Goal: Task Accomplishment & Management: Use online tool/utility

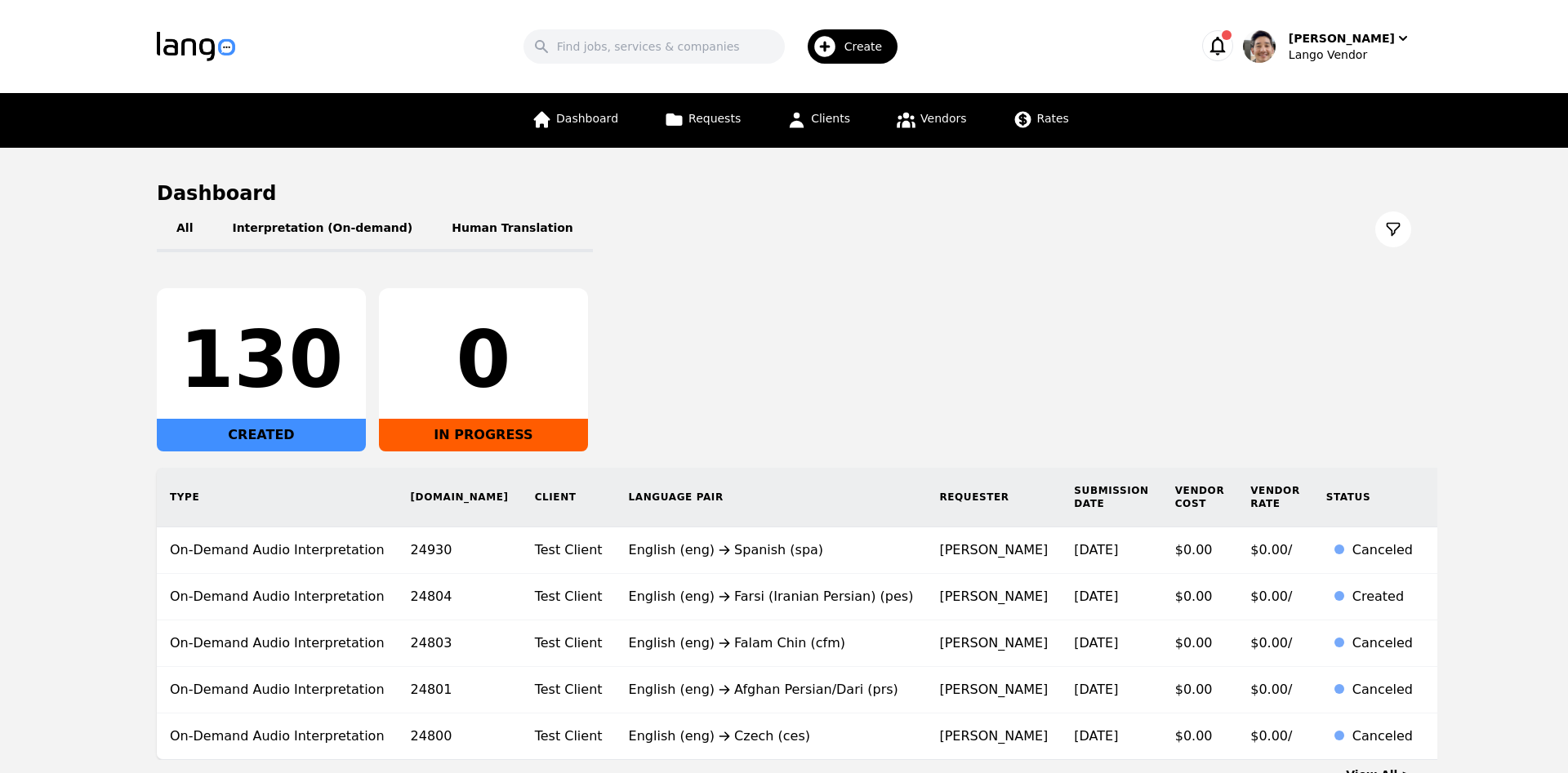
click at [993, 248] on div "All Interpretation (On-demand) Human Translation" at bounding box center [784, 230] width 1254 height 46
click at [977, 273] on div "All Interpretation (On-demand) Human Translation 130 CREATED 0 IN PROGRESS Type…" at bounding box center [784, 483] width 1254 height 554
click at [826, 125] on span "Clients" at bounding box center [830, 119] width 39 height 13
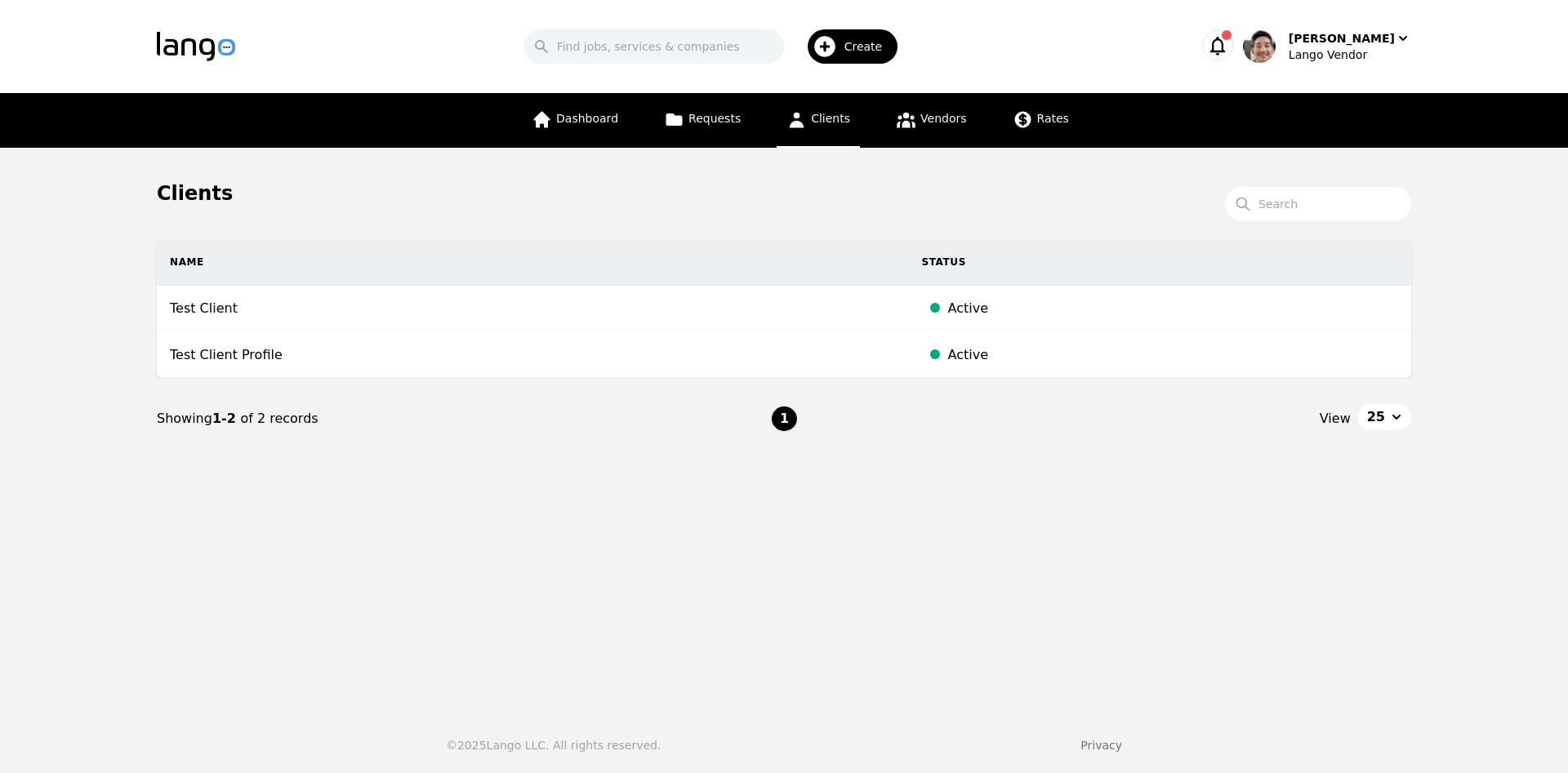
click at [1129, 550] on main "Clients Search Name Status Test Client Active Test Client Profile Active Showin…" at bounding box center [784, 422] width 1568 height 550
click at [1358, 41] on div "[PERSON_NAME]" at bounding box center [1341, 38] width 106 height 16
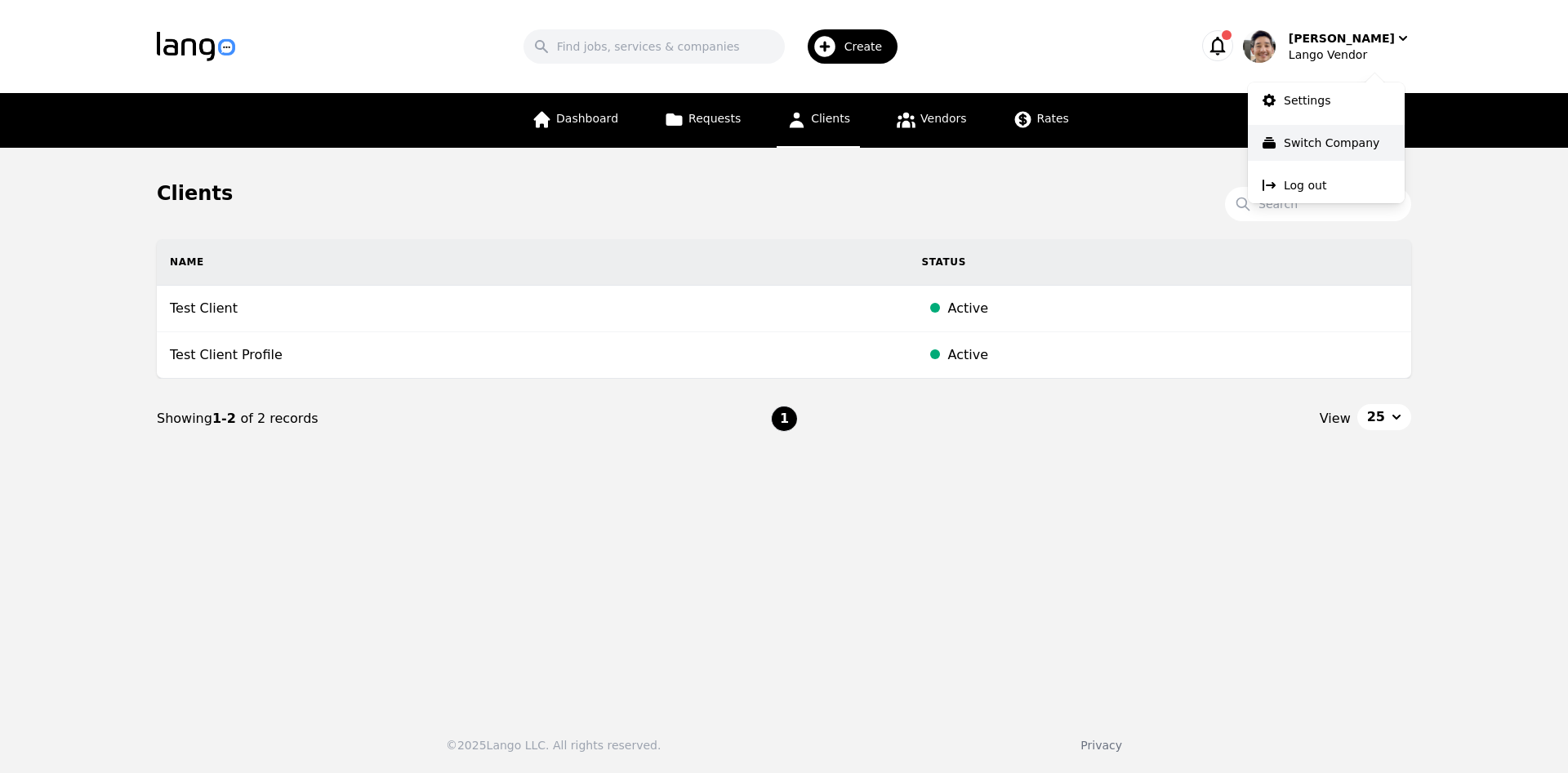
click at [1338, 137] on p "Switch Company" at bounding box center [1332, 143] width 96 height 16
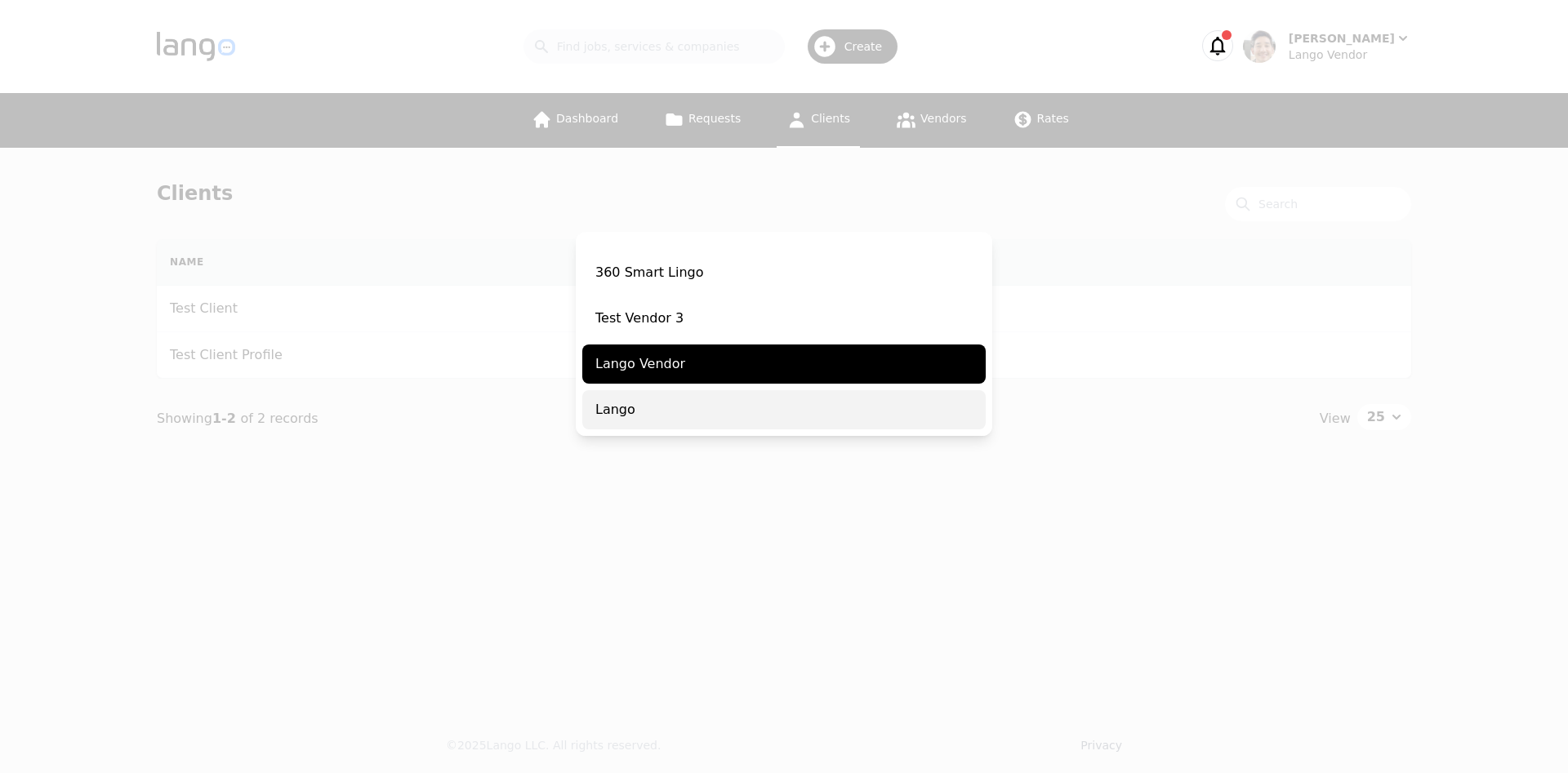
click at [679, 409] on span "Lango" at bounding box center [784, 409] width 404 height 39
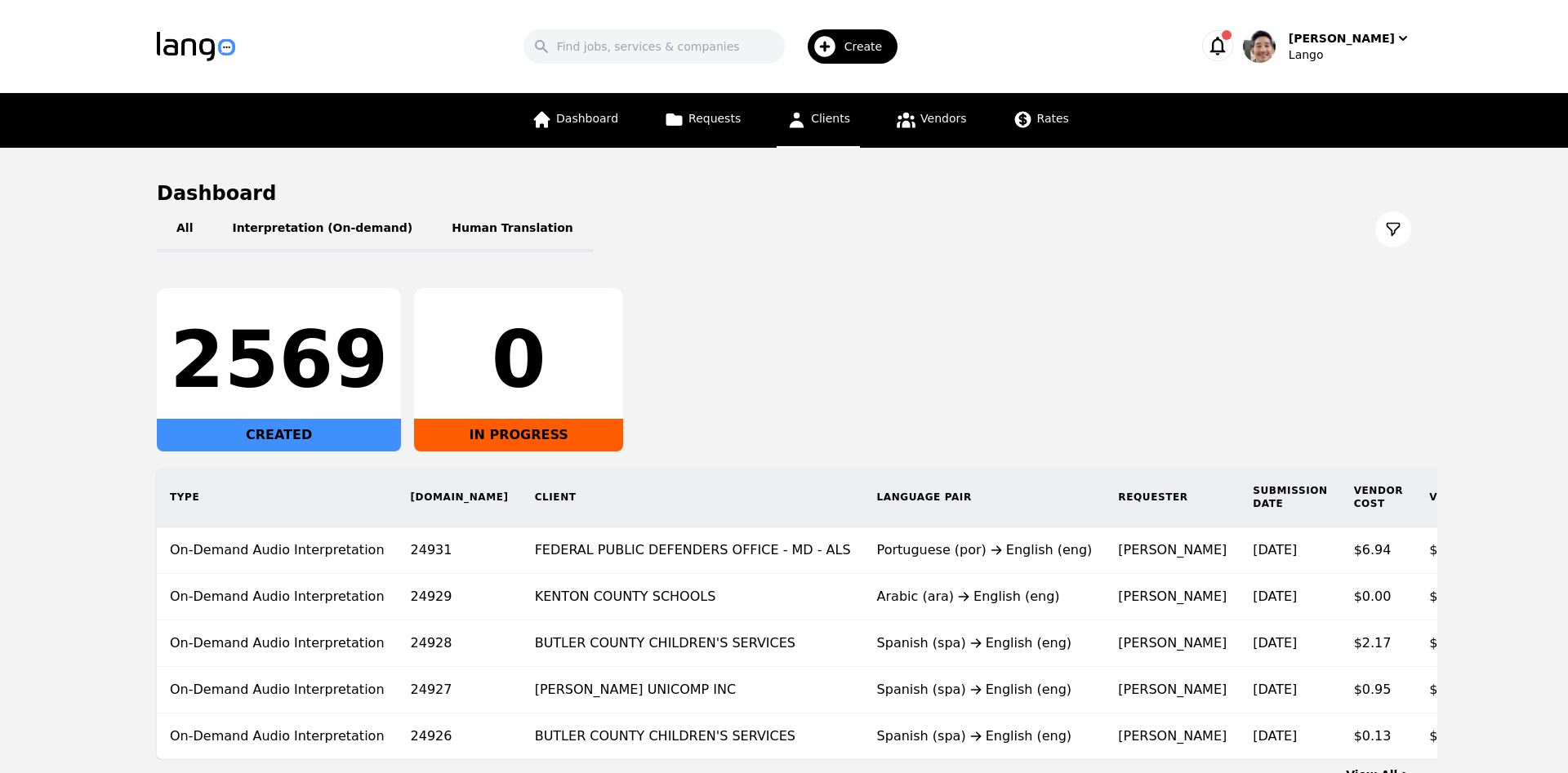
click at [846, 123] on span "Clients" at bounding box center [830, 119] width 39 height 13
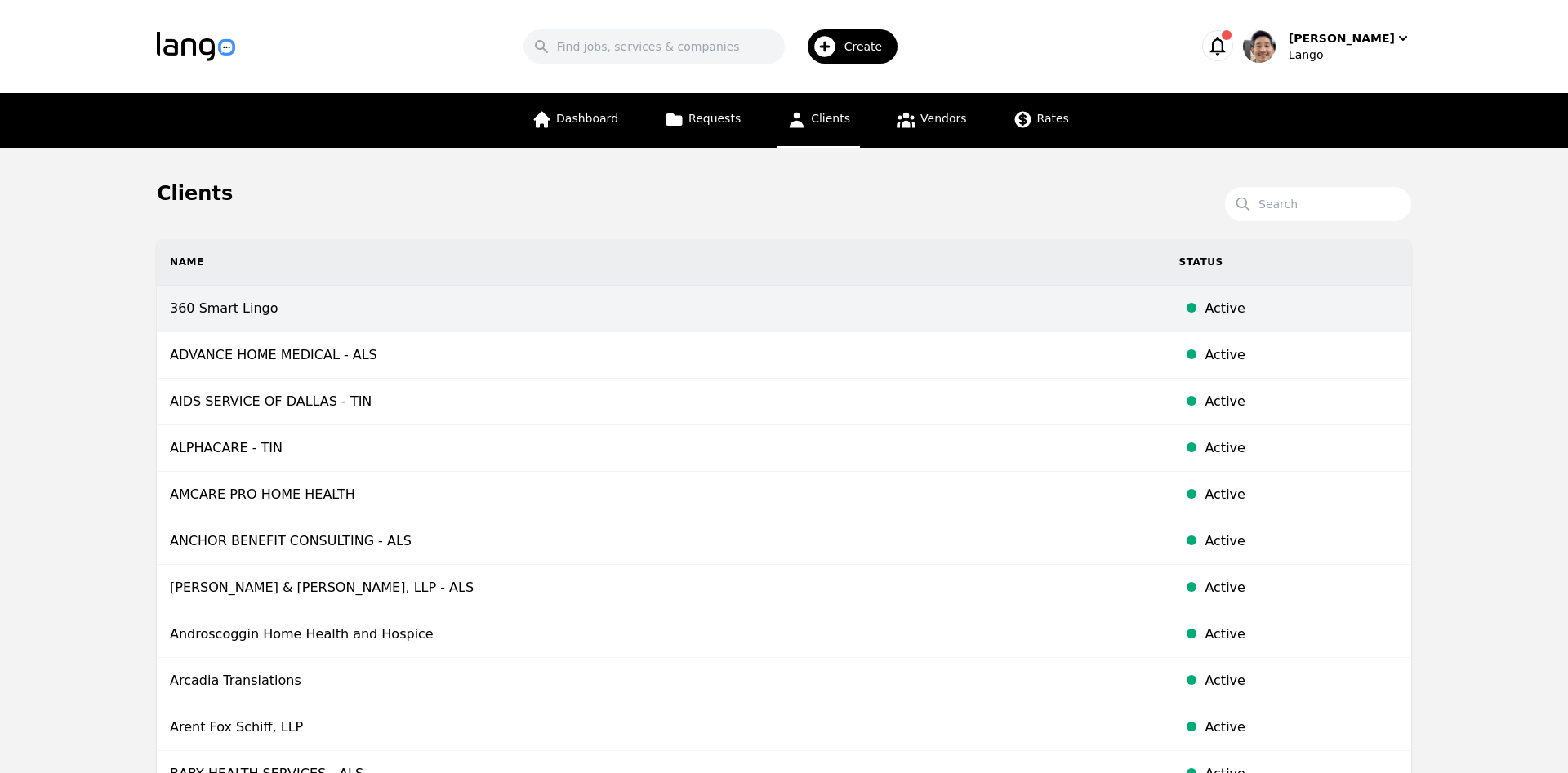
click at [686, 309] on td "360 Smart Lingo" at bounding box center [661, 309] width 1008 height 47
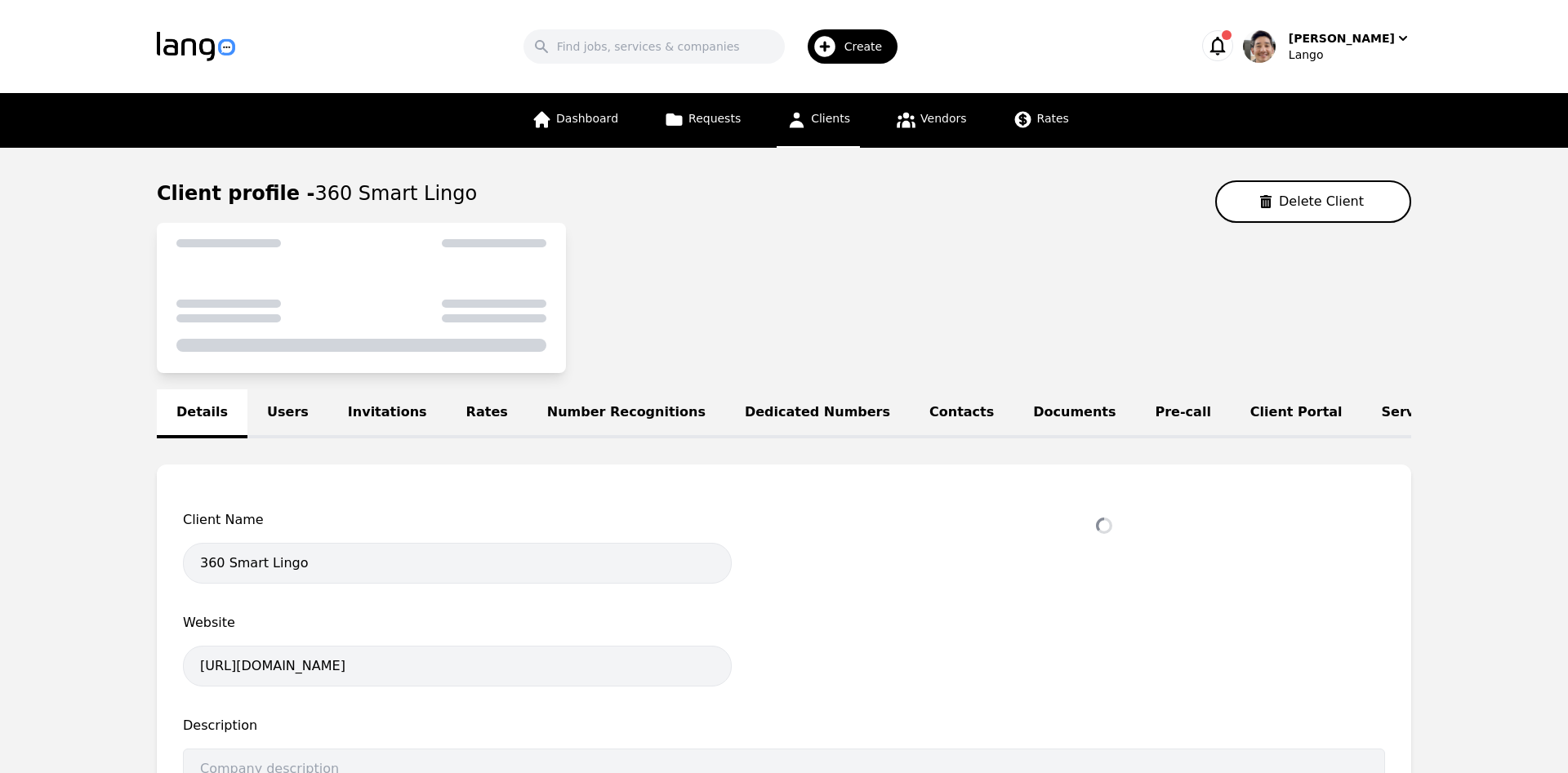
select select "active"
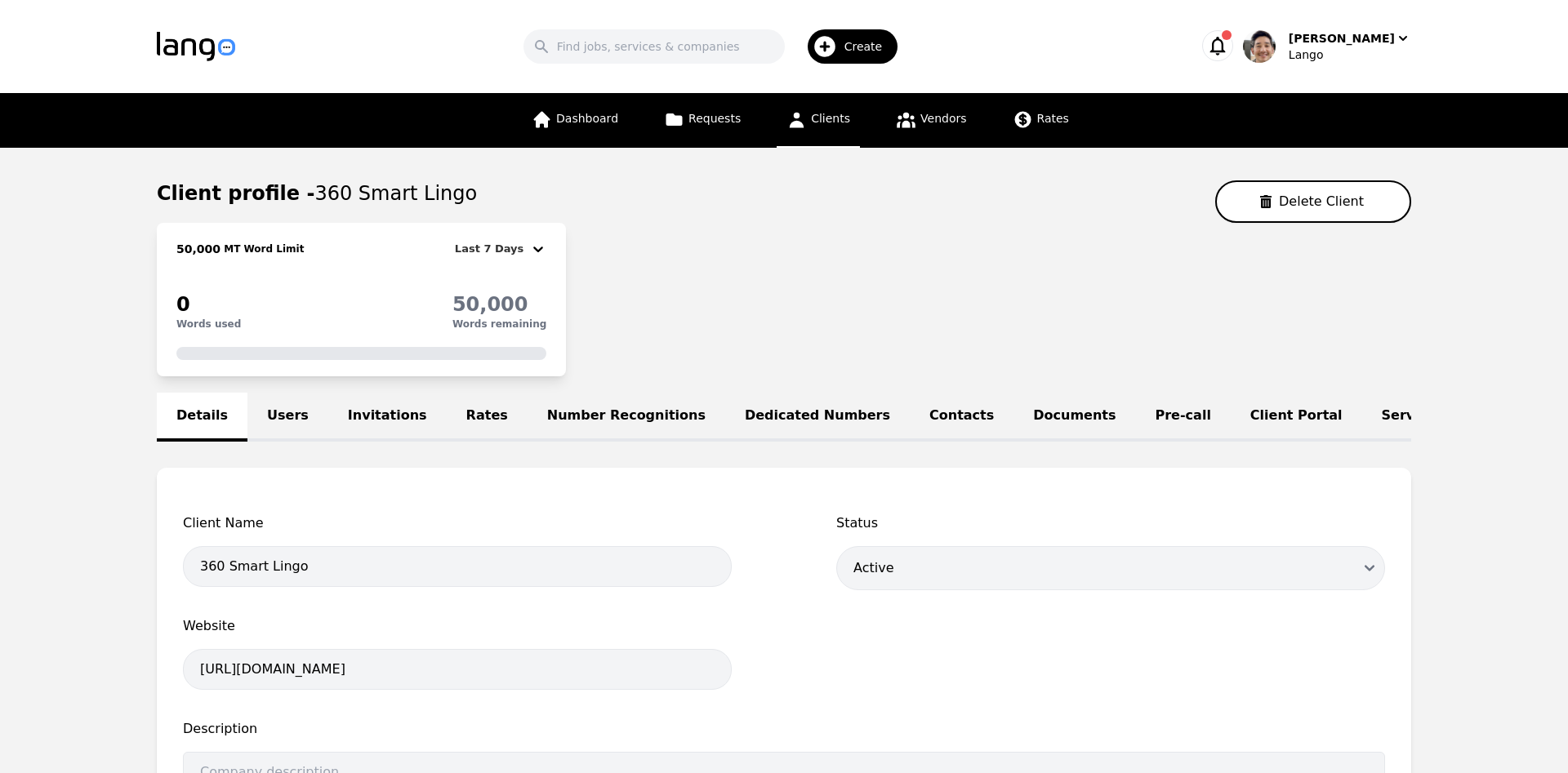
click at [616, 412] on link "Number Recognitions" at bounding box center [626, 417] width 198 height 49
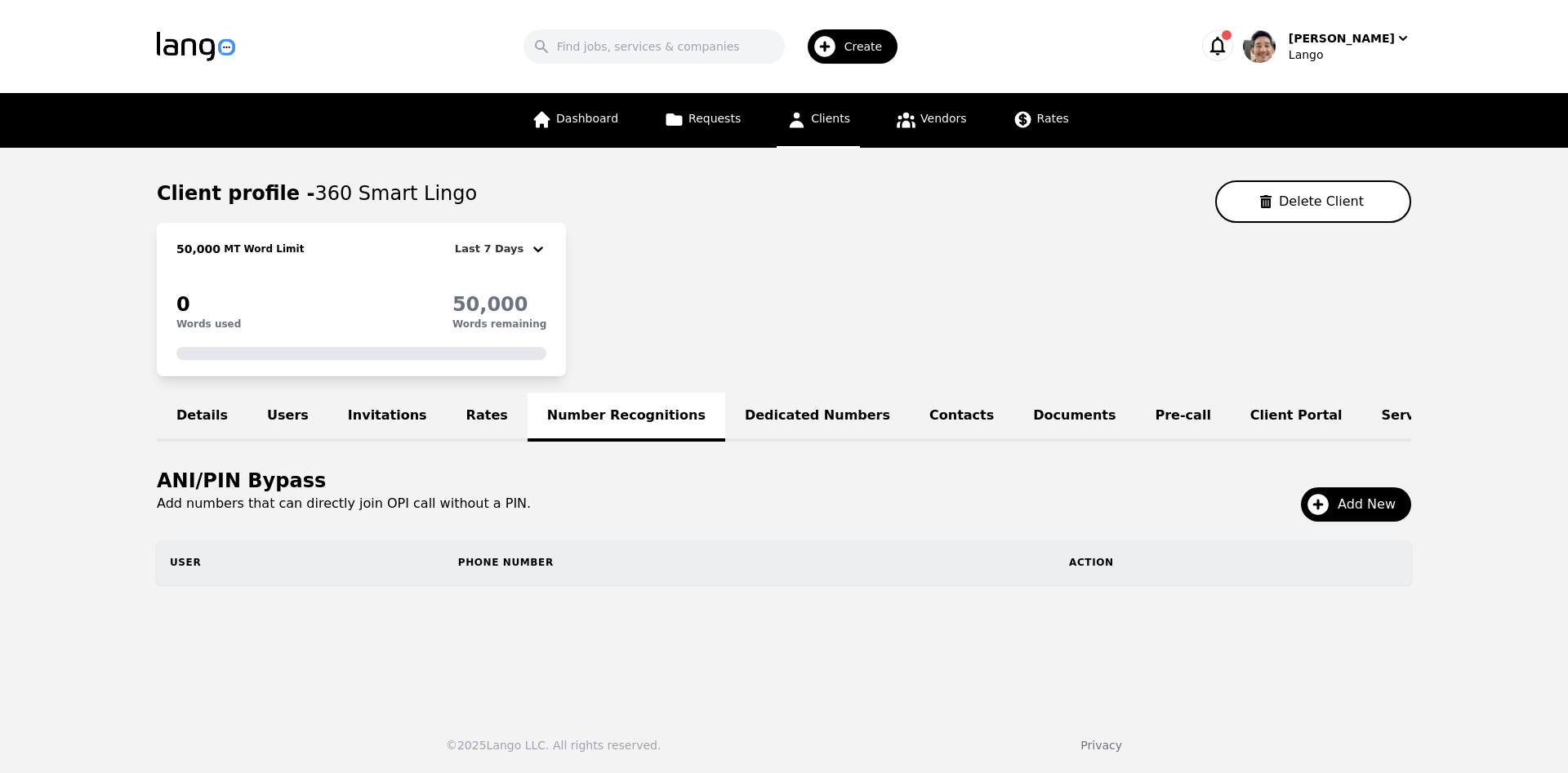
click at [837, 477] on h1 "ANI/PIN Bypass" at bounding box center [784, 480] width 1254 height 26
click at [1353, 499] on span "Add New" at bounding box center [1372, 504] width 70 height 19
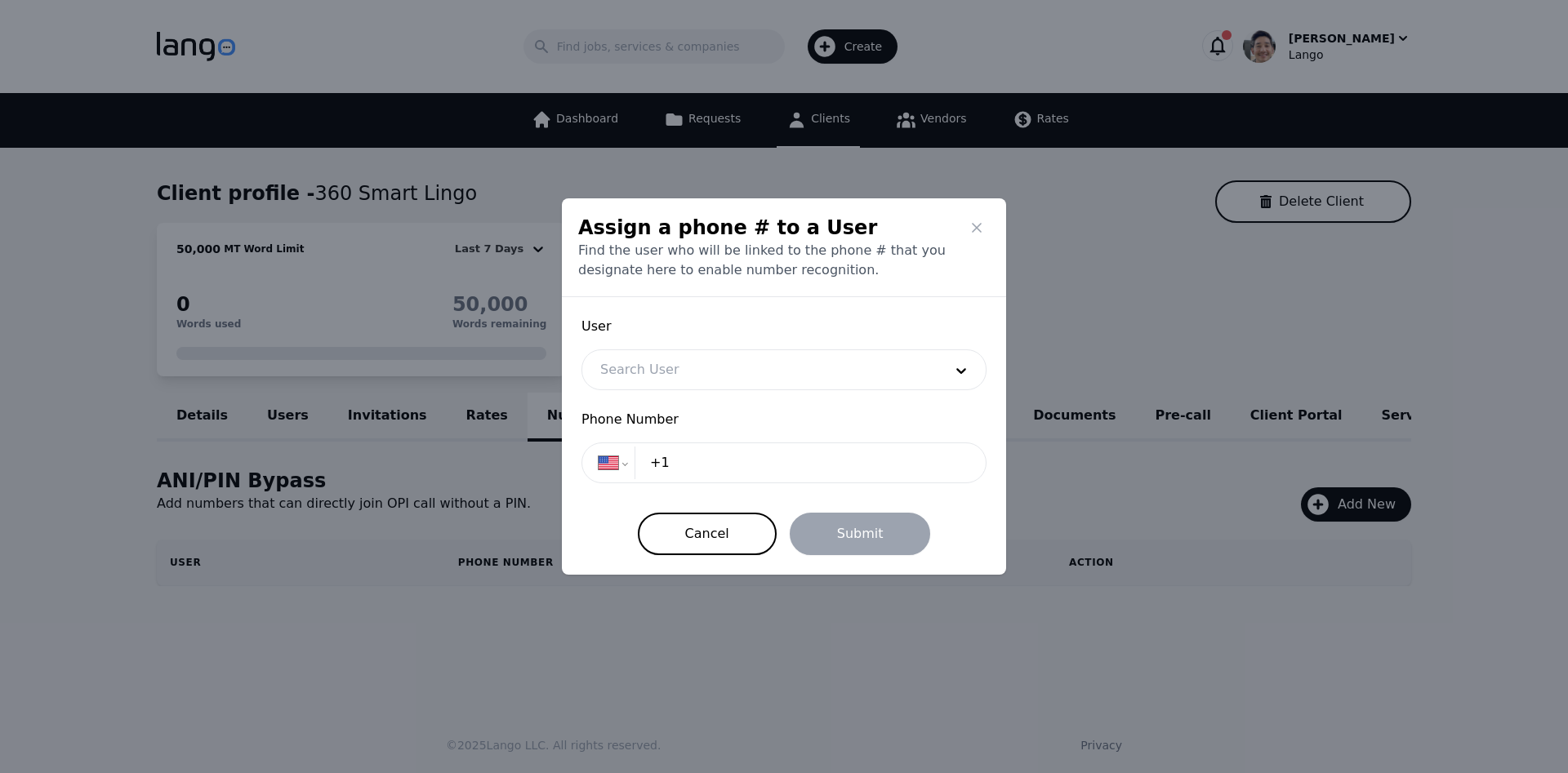
click at [688, 375] on div at bounding box center [760, 369] width 354 height 39
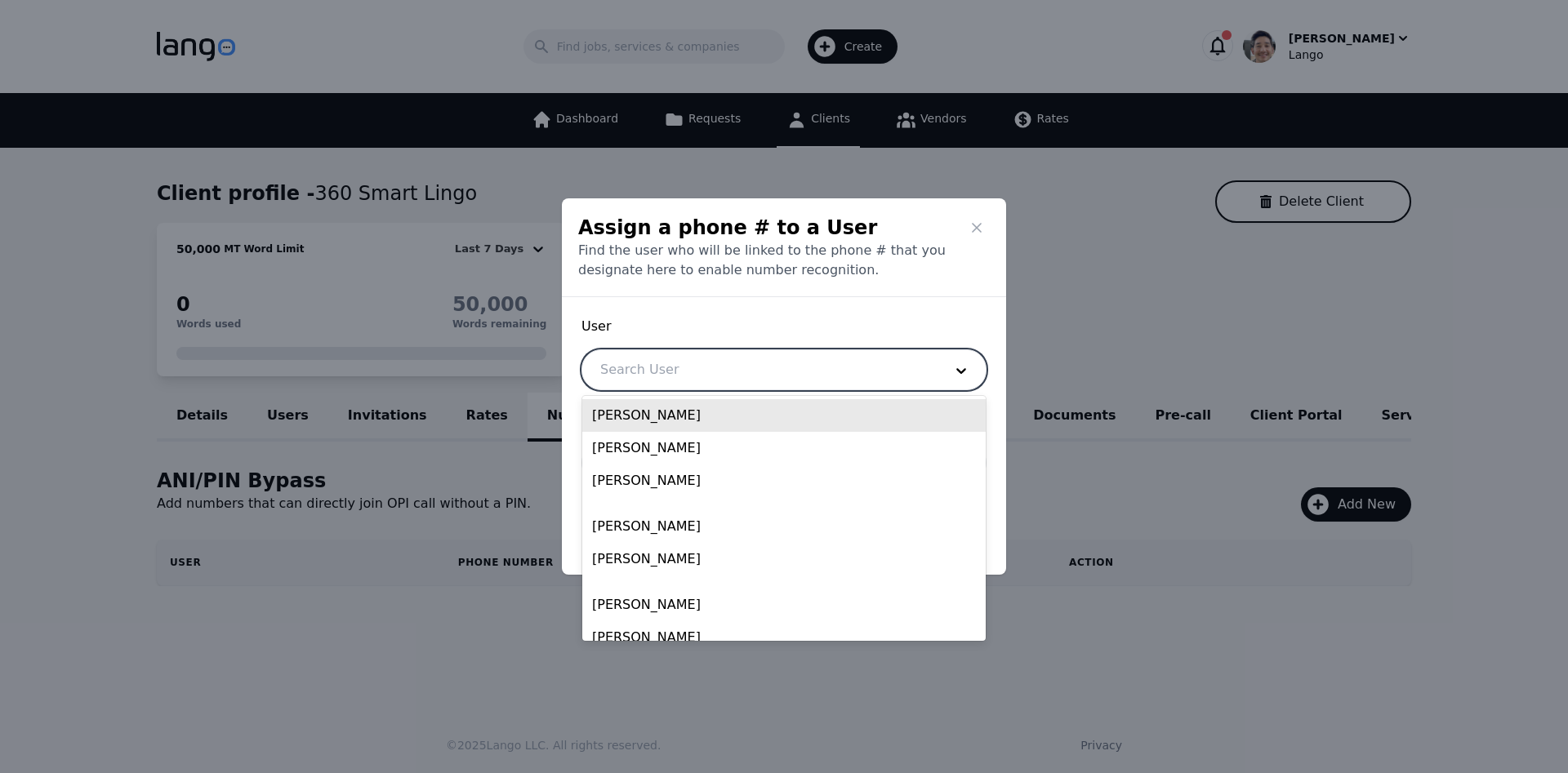
click at [689, 414] on div "[PERSON_NAME]" at bounding box center [784, 415] width 404 height 33
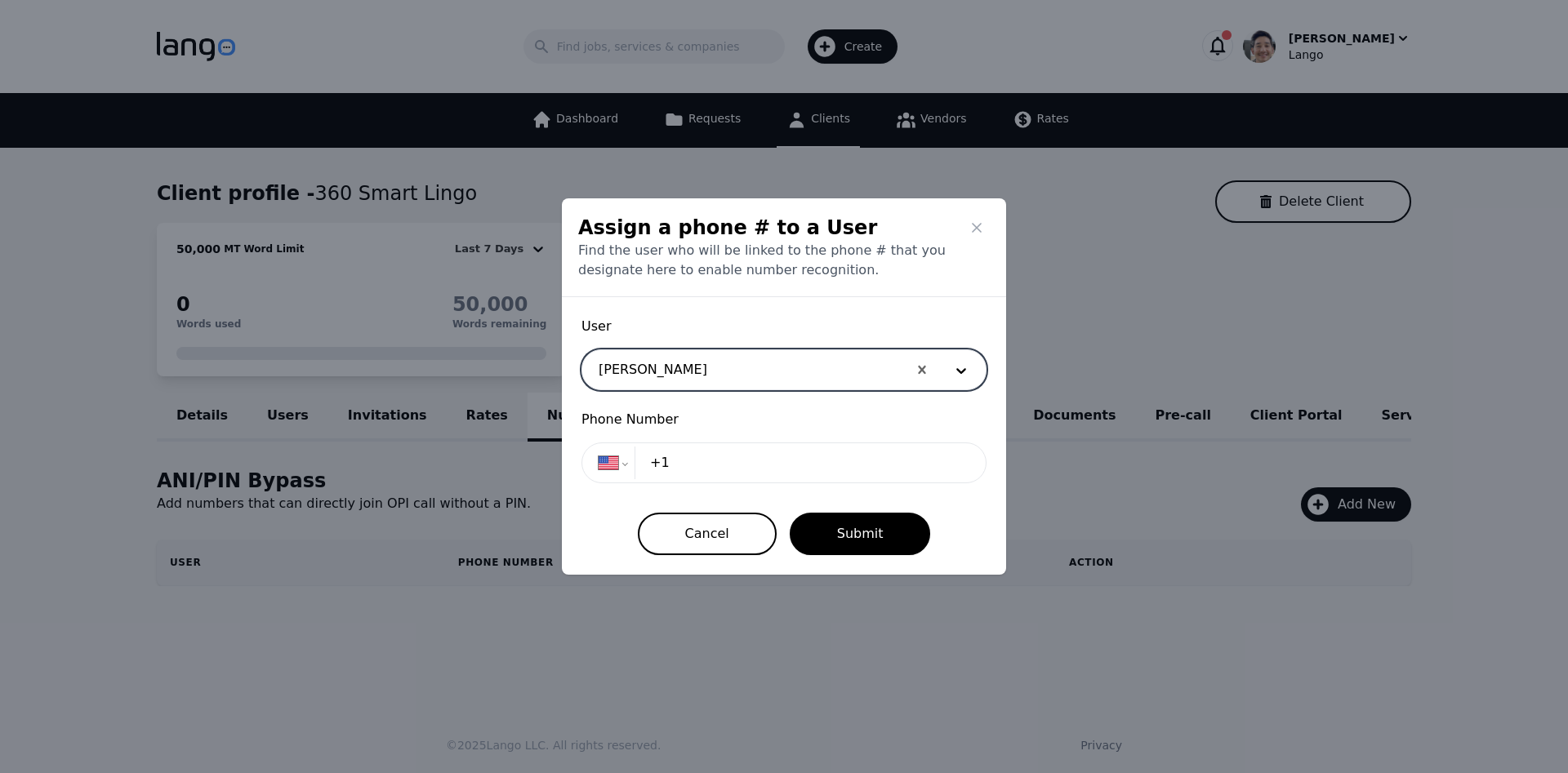
click at [717, 455] on input "+1" at bounding box center [805, 463] width 329 height 33
click at [767, 465] on input "+1" at bounding box center [805, 463] width 329 height 33
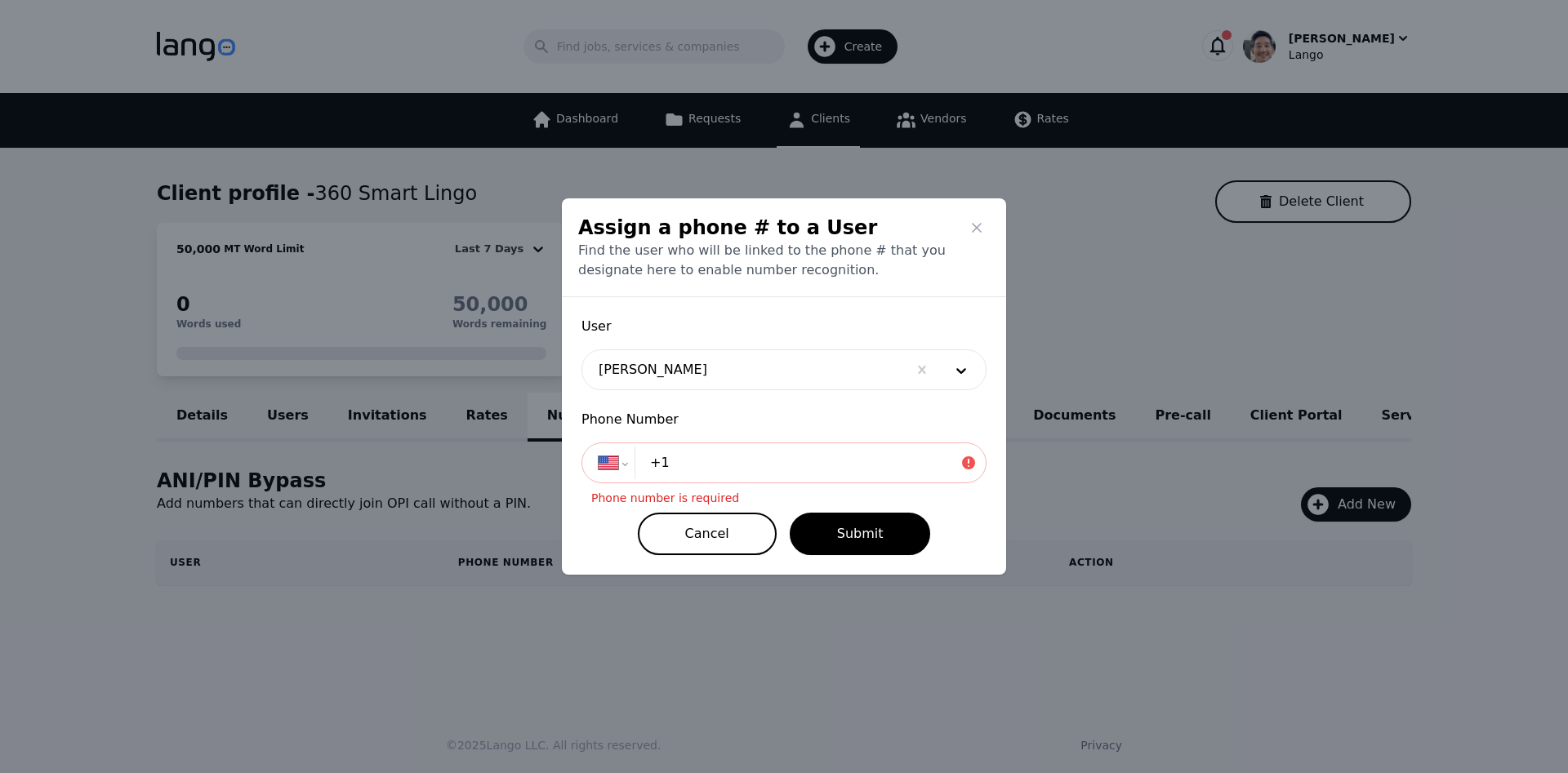
click at [738, 472] on input "+1" at bounding box center [805, 463] width 329 height 33
type input "[PHONE_NUMBER]"
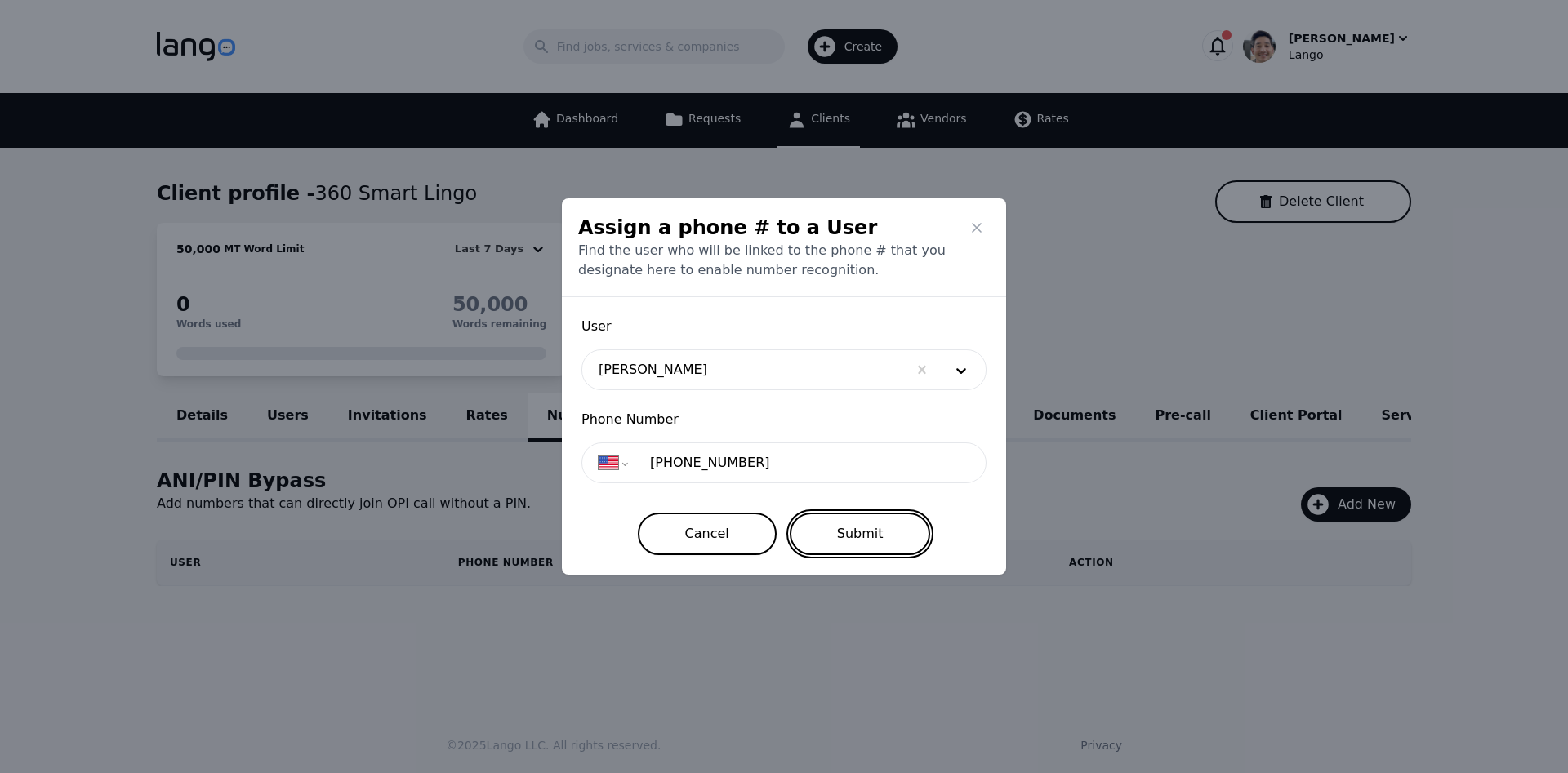
click at [855, 532] on button "Submit" at bounding box center [860, 534] width 142 height 42
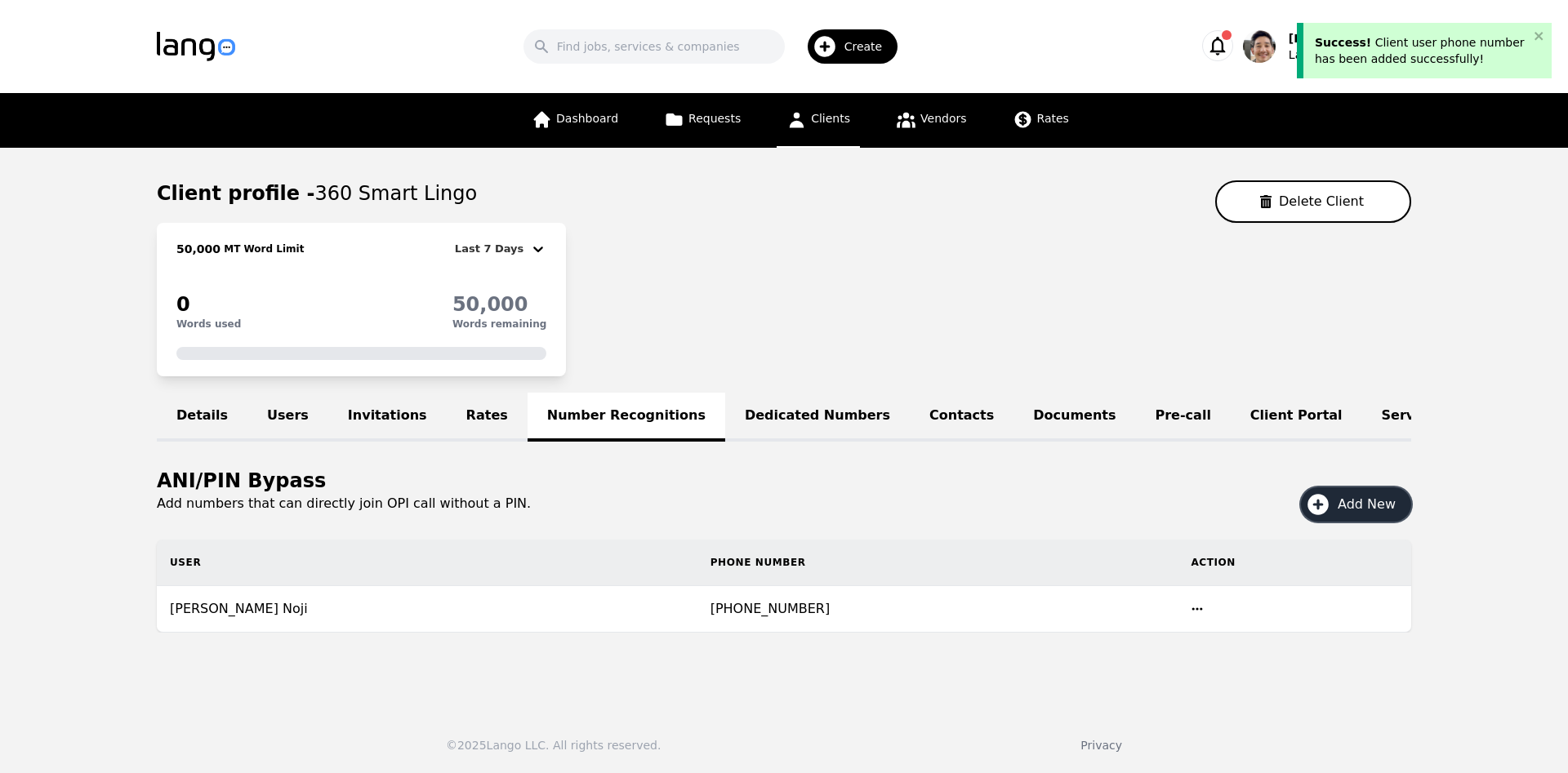
click at [1342, 517] on button "Add New" at bounding box center [1356, 505] width 110 height 34
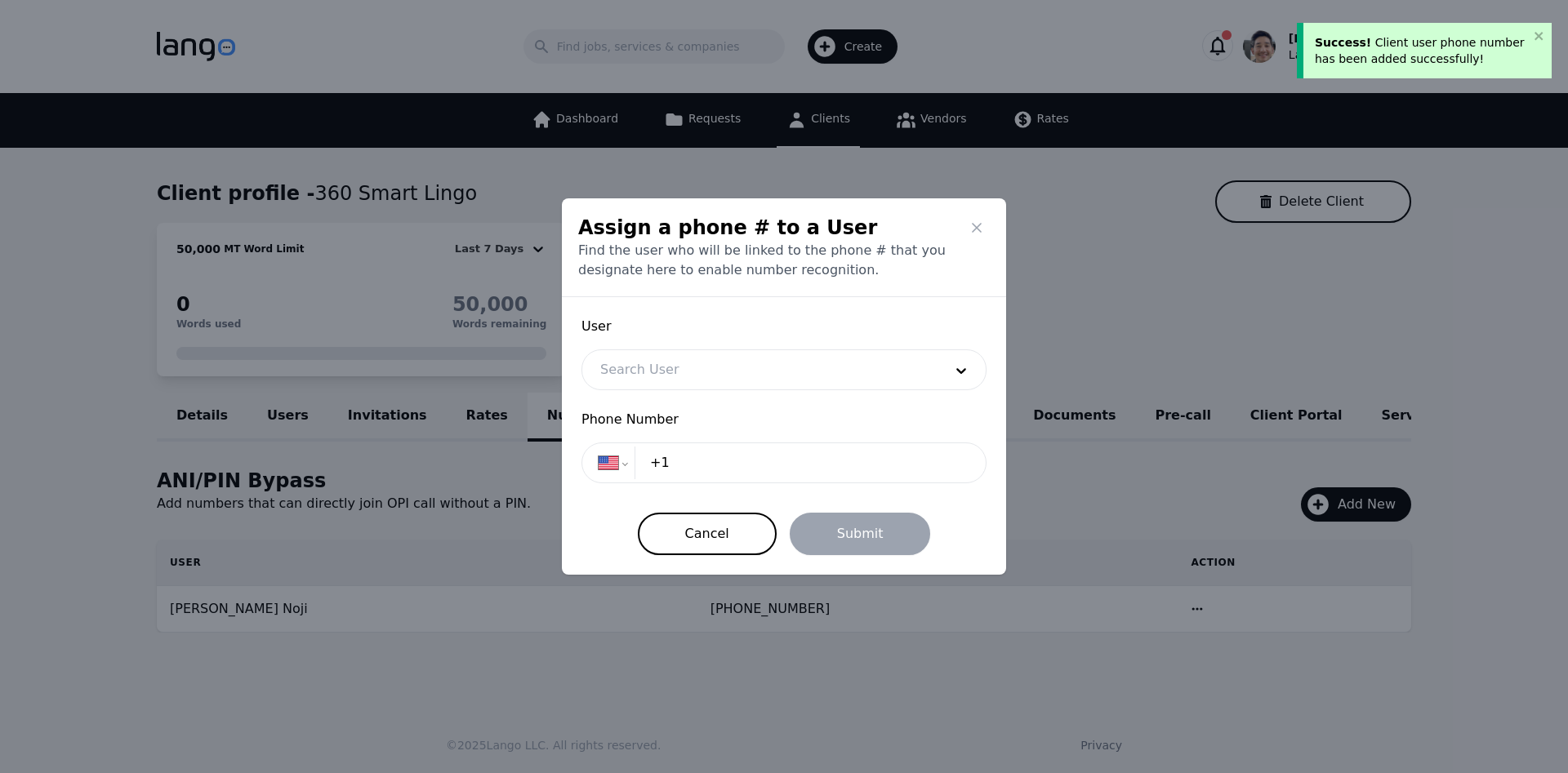
click at [705, 375] on div at bounding box center [760, 369] width 354 height 39
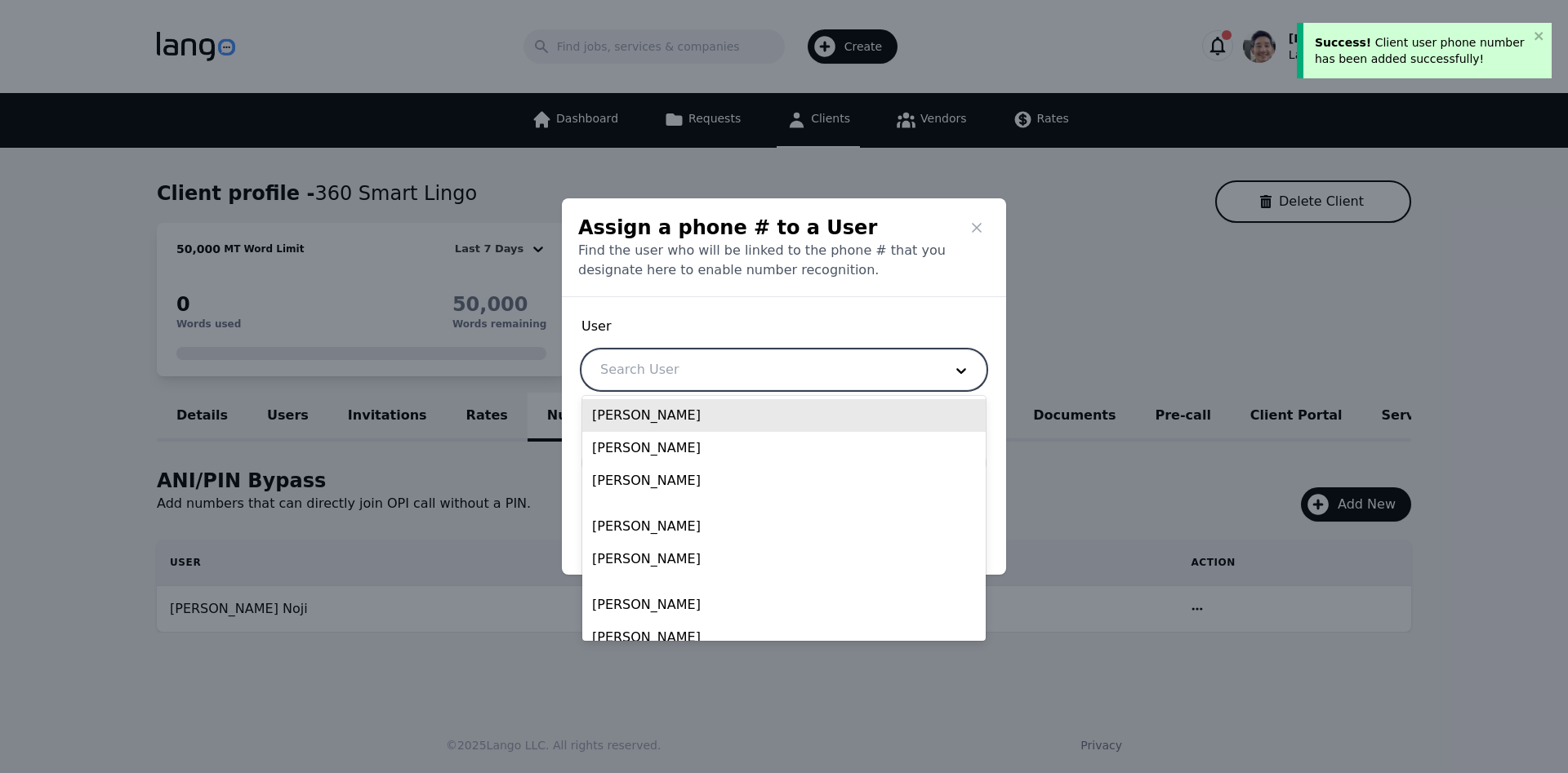
click at [699, 409] on div "[PERSON_NAME]" at bounding box center [784, 415] width 404 height 33
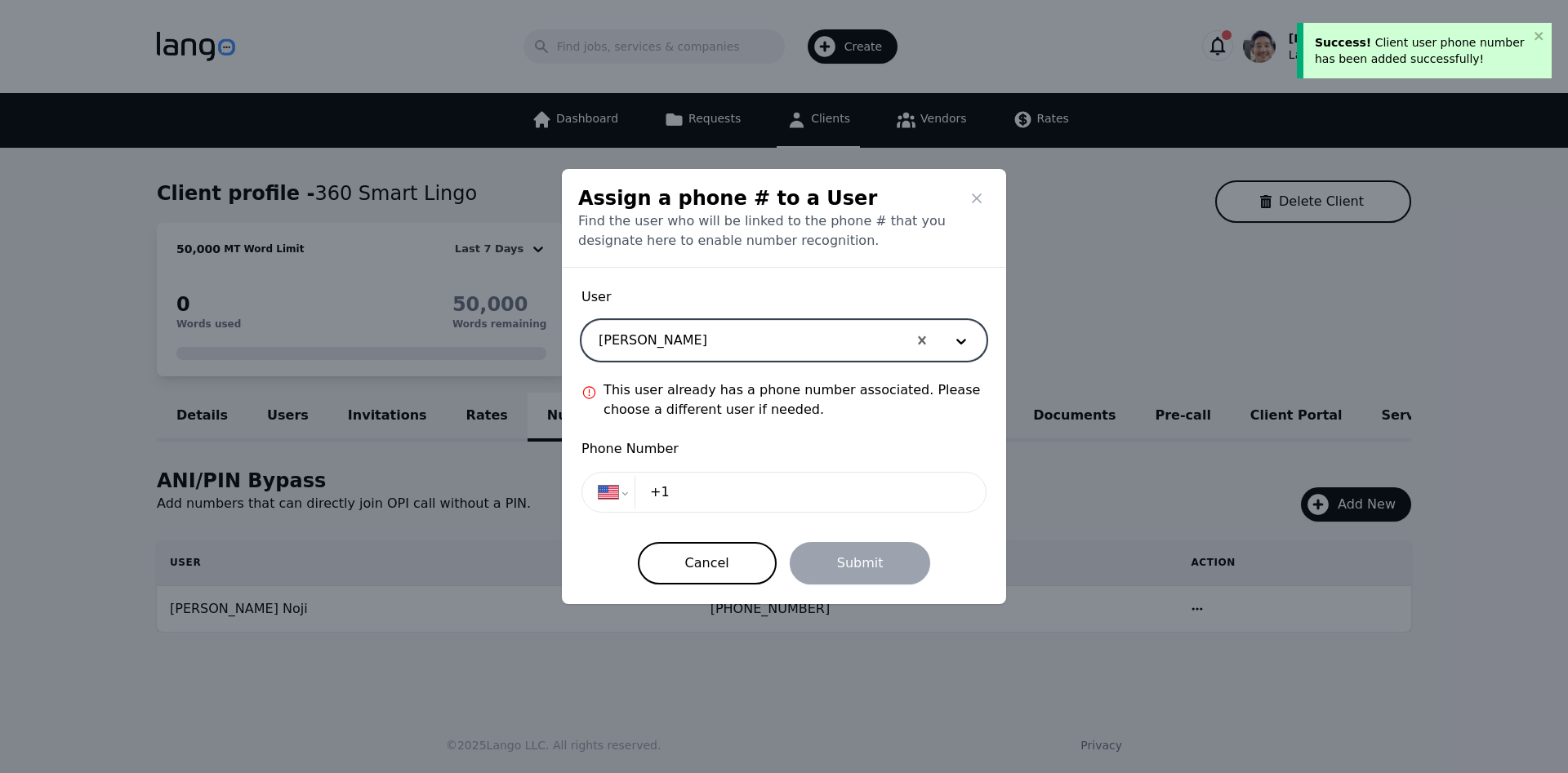
click at [733, 497] on input "+1" at bounding box center [805, 493] width 329 height 33
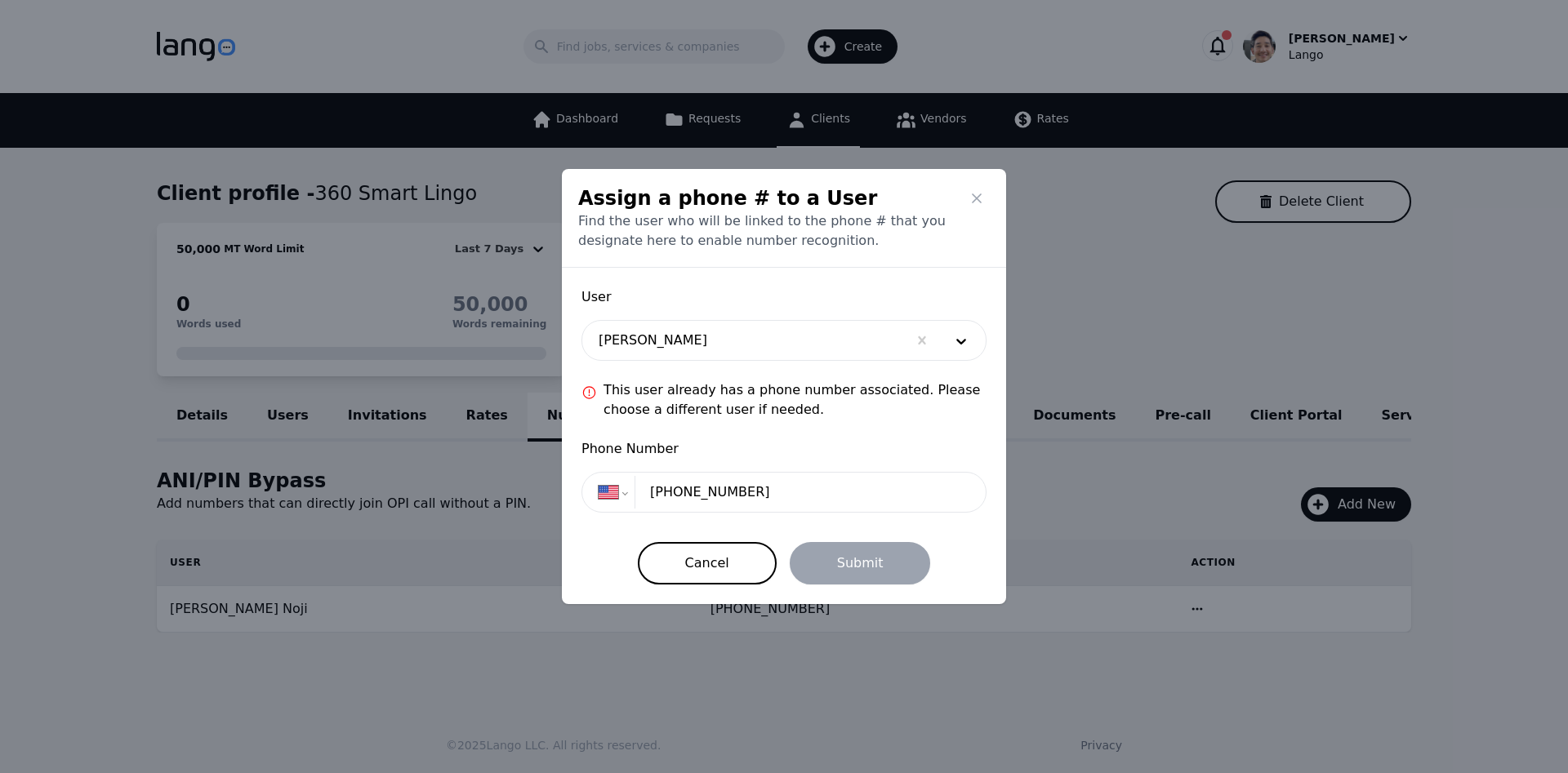
type input "[PHONE_NUMBER]"
click at [828, 415] on span "This user already has a phone number associated. Please choose a different user…" at bounding box center [795, 400] width 383 height 39
drag, startPoint x: 846, startPoint y: 413, endPoint x: 589, endPoint y: 385, distance: 258.5
click at [589, 385] on div "This user already has a phone number associated. Please choose a different user…" at bounding box center [784, 400] width 405 height 39
click at [802, 504] on input "[PHONE_NUMBER]" at bounding box center [805, 493] width 329 height 33
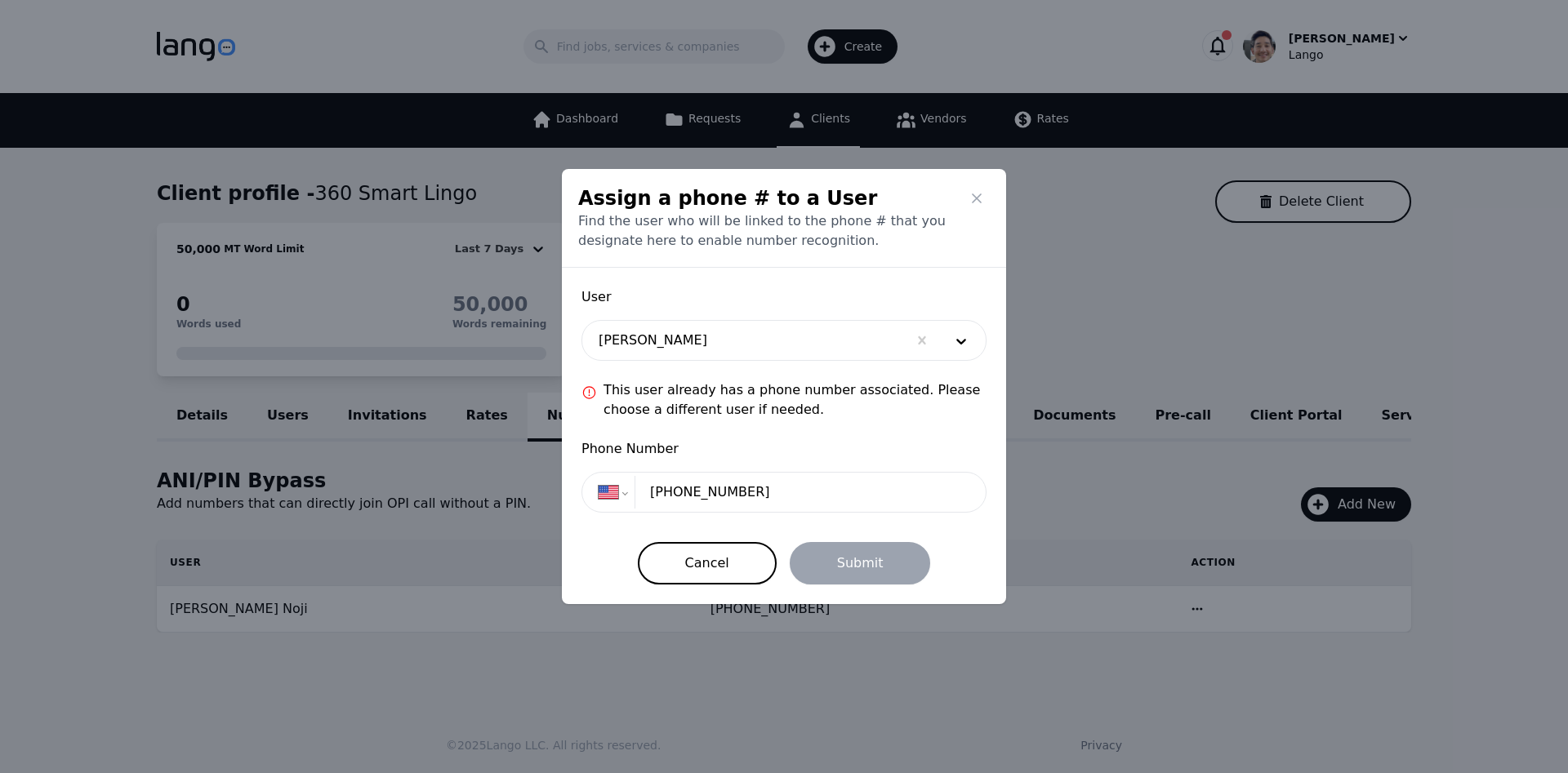
click at [802, 504] on input "[PHONE_NUMBER]" at bounding box center [805, 493] width 329 height 33
click at [979, 203] on icon "Close" at bounding box center [976, 198] width 16 height 16
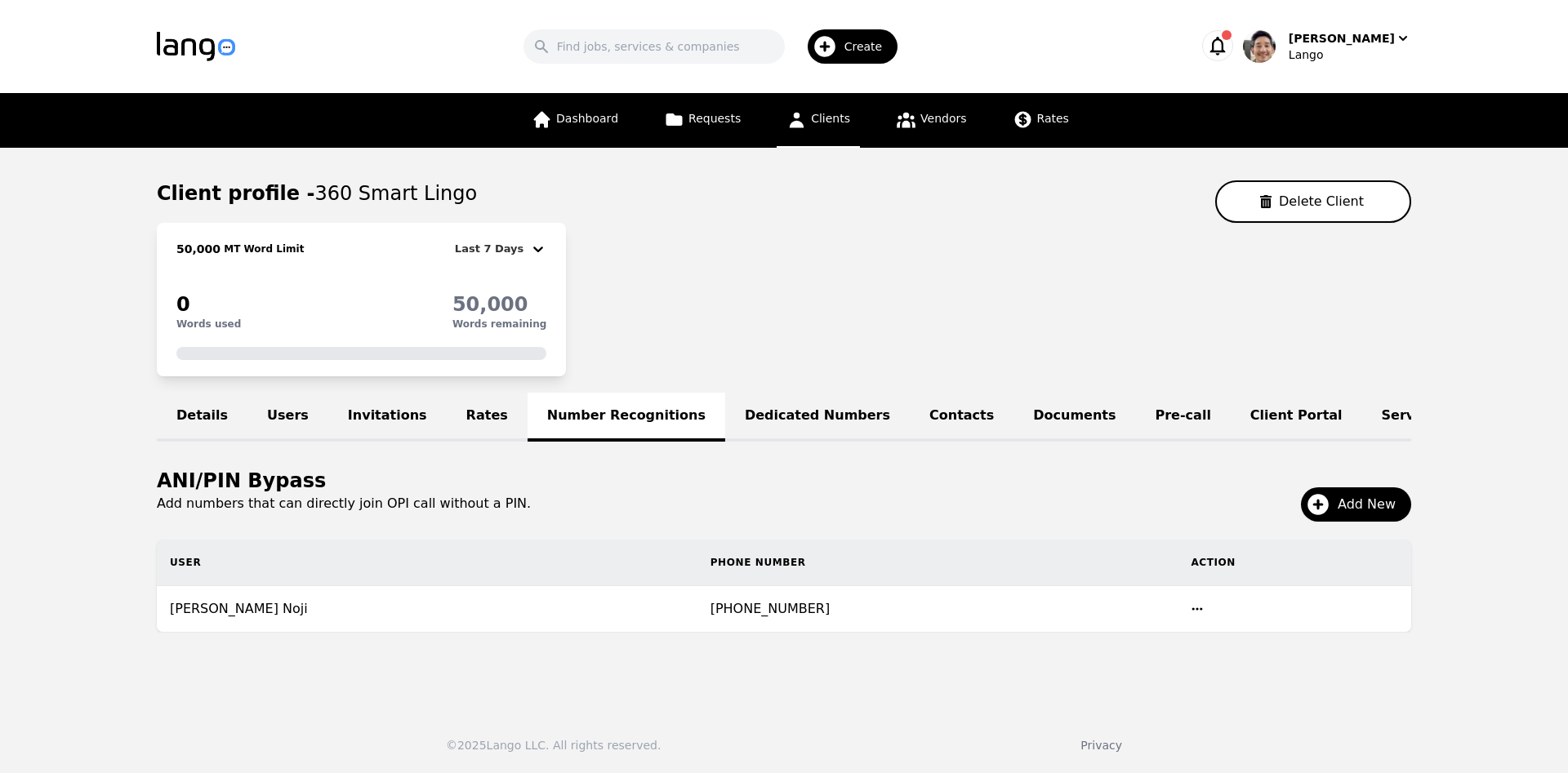
click at [777, 417] on link "Dedicated Numbers" at bounding box center [817, 417] width 185 height 49
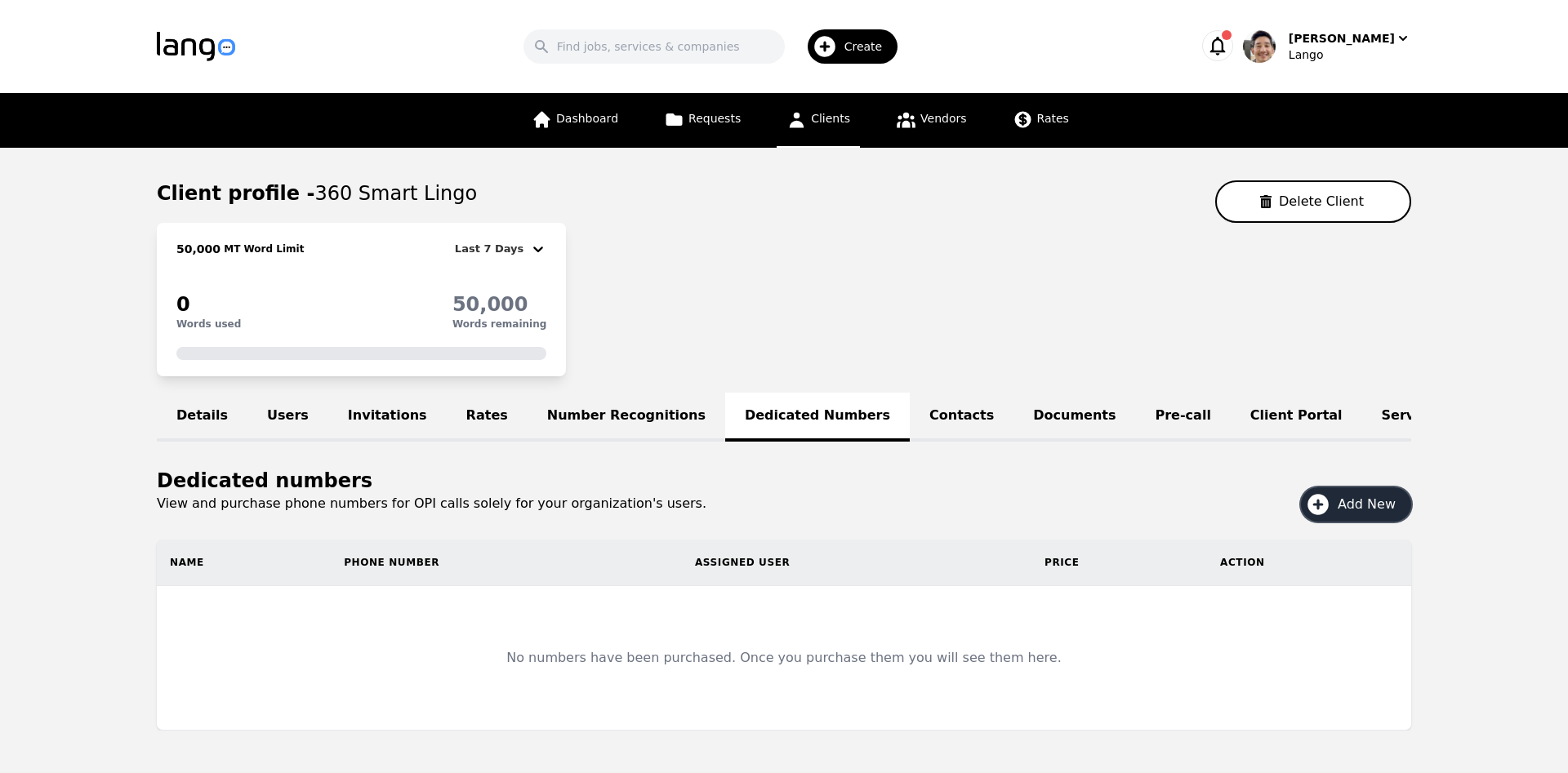
click at [1379, 510] on span "Add New" at bounding box center [1372, 504] width 70 height 19
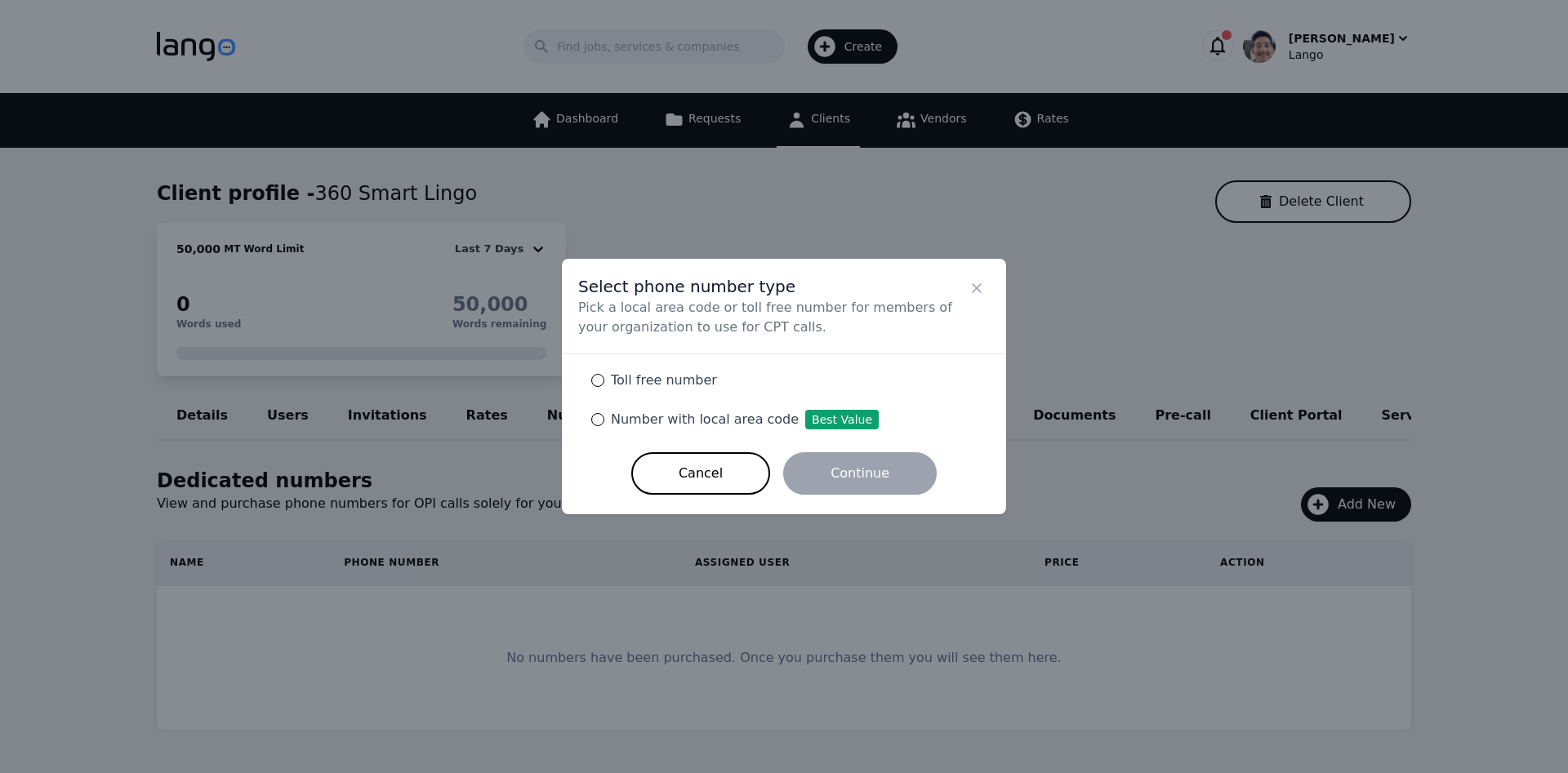
click at [625, 417] on span "Number with local area code Best Value" at bounding box center [744, 419] width 268 height 15
click at [605, 417] on input "Number with local area code Best Value" at bounding box center [598, 420] width 13 height 13
radio input "true"
click at [870, 484] on button "Continue" at bounding box center [860, 474] width 153 height 42
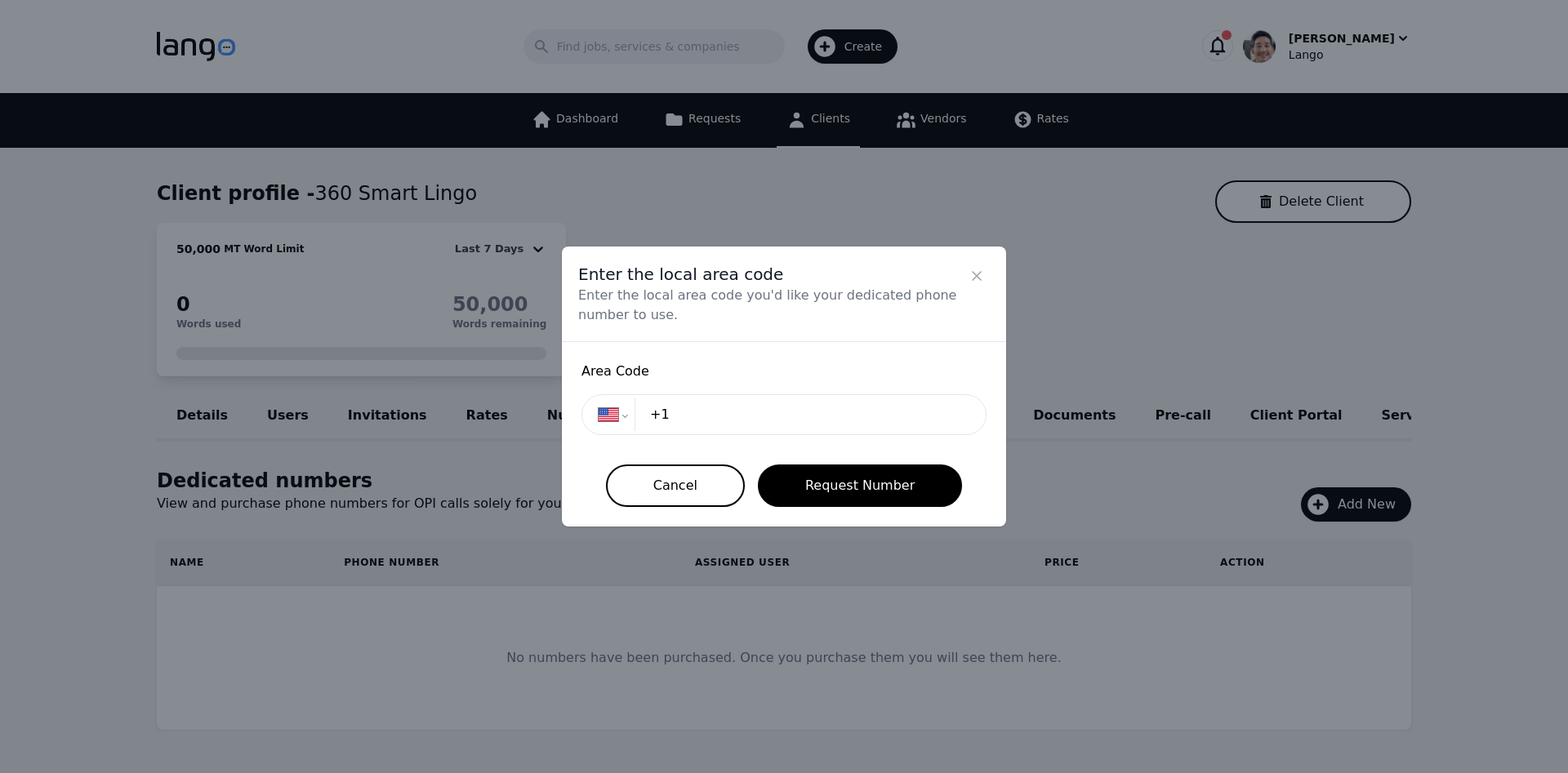
click at [756, 426] on input "+1" at bounding box center [805, 415] width 329 height 33
type input "+1 559"
click at [873, 480] on button "Request Number" at bounding box center [859, 486] width 204 height 42
